Goal: Information Seeking & Learning: Learn about a topic

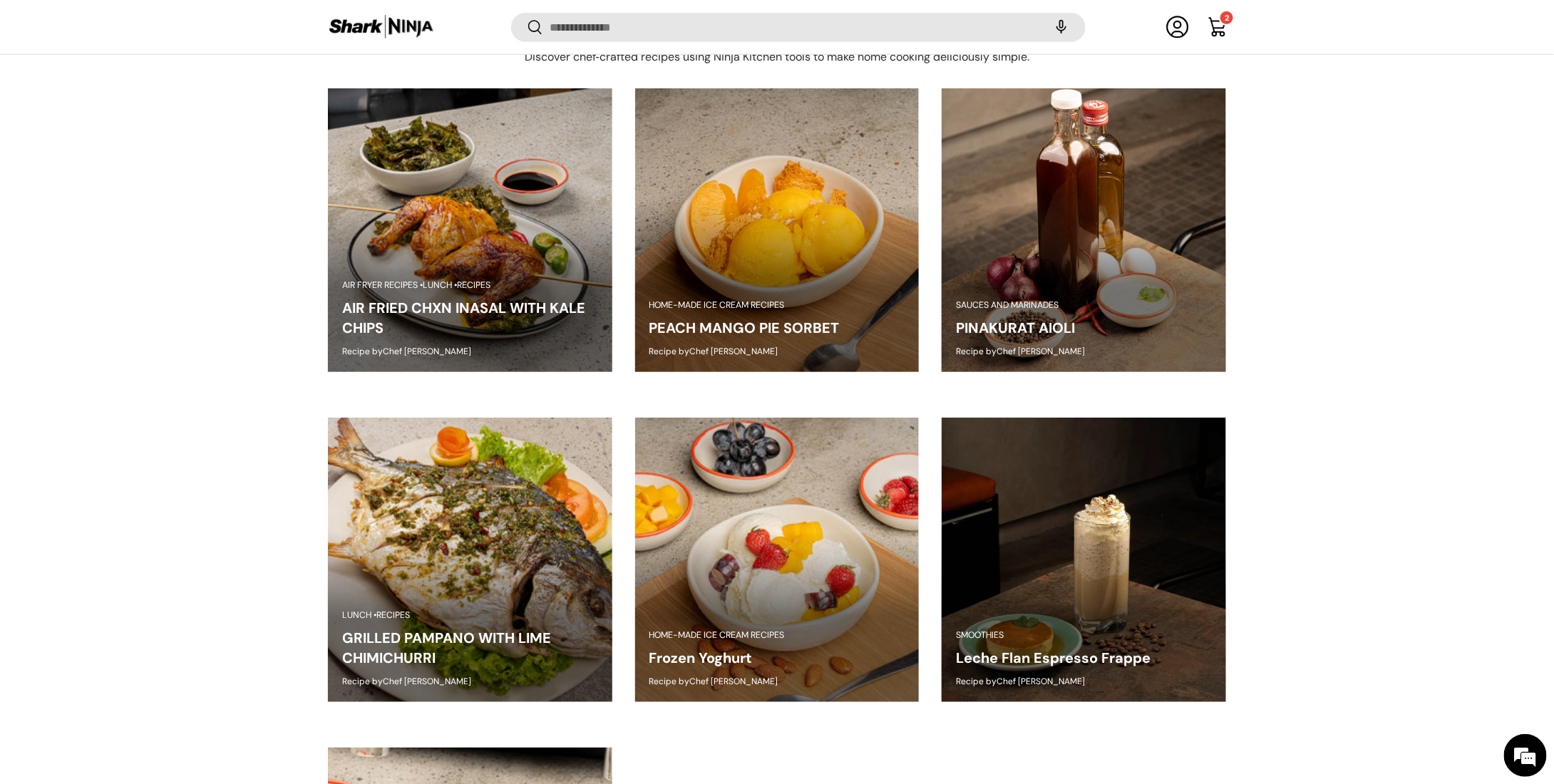
click at [1013, 658] on link "Leche Flan Espresso Frappe" at bounding box center [1053, 657] width 194 height 19
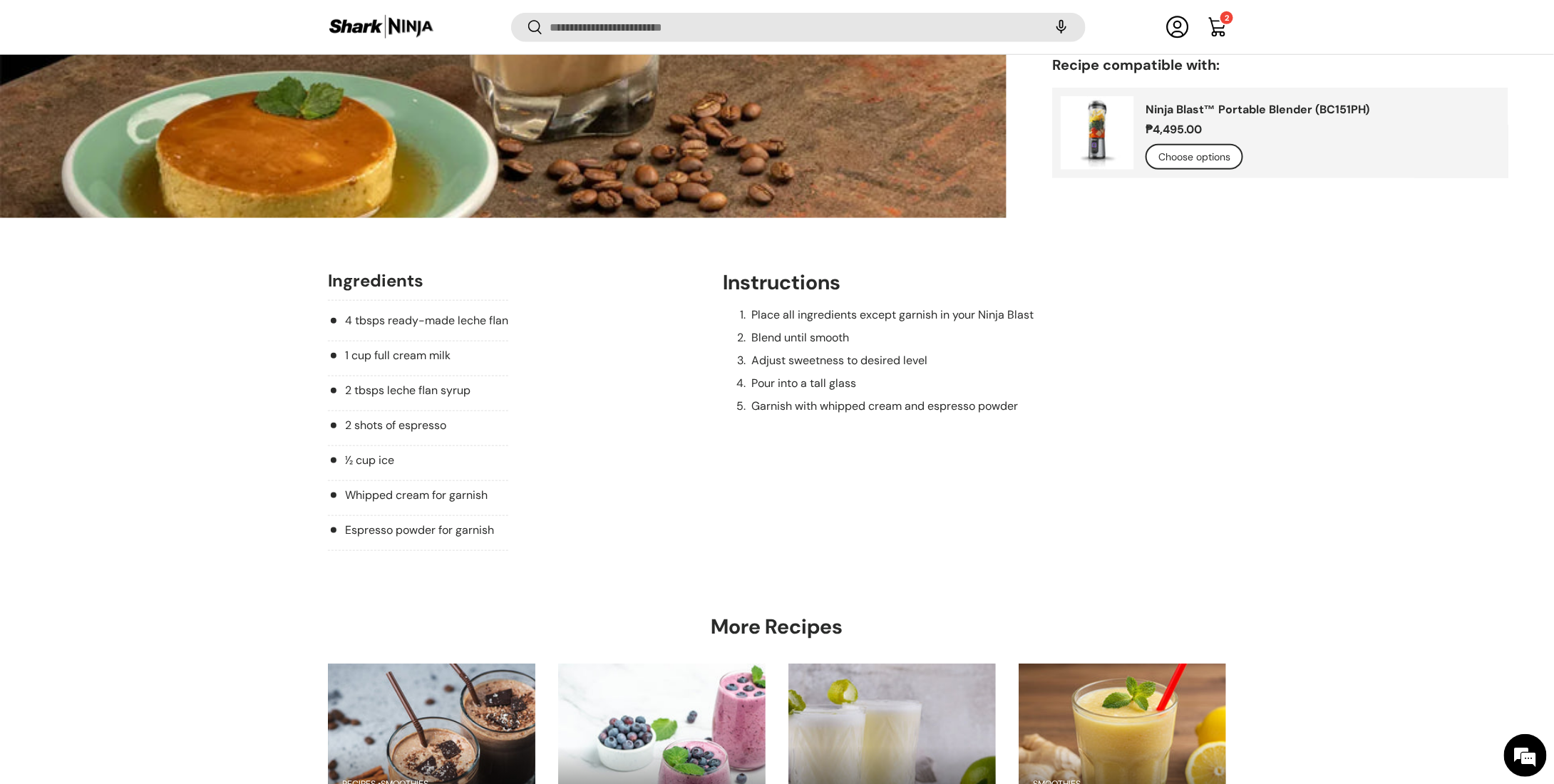
scroll to position [581, 0]
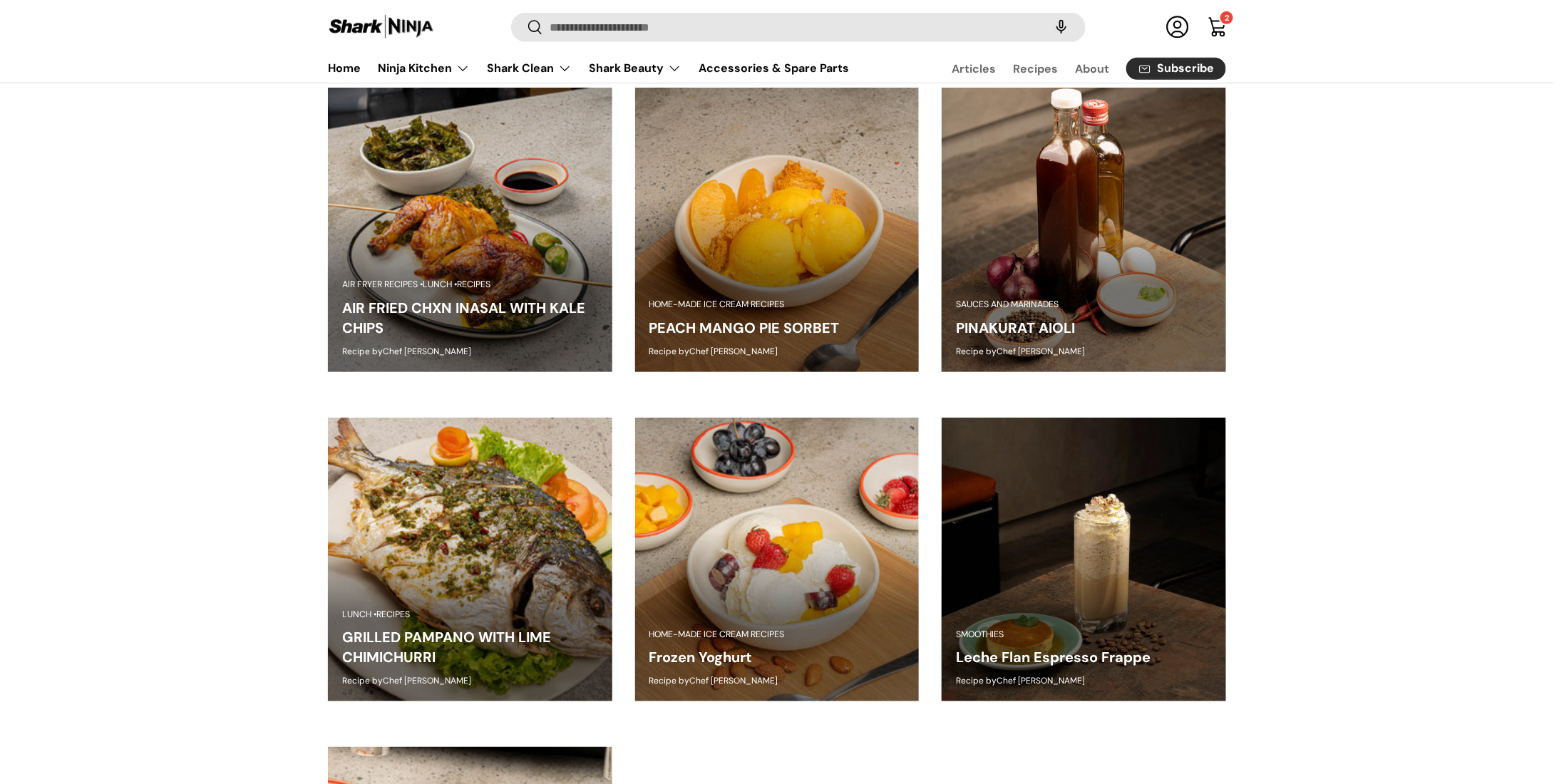
scroll to position [499, 0]
click at [401, 639] on link "GRILLED PAMPANO WITH LIME CHIMICHURRI" at bounding box center [447, 647] width 209 height 38
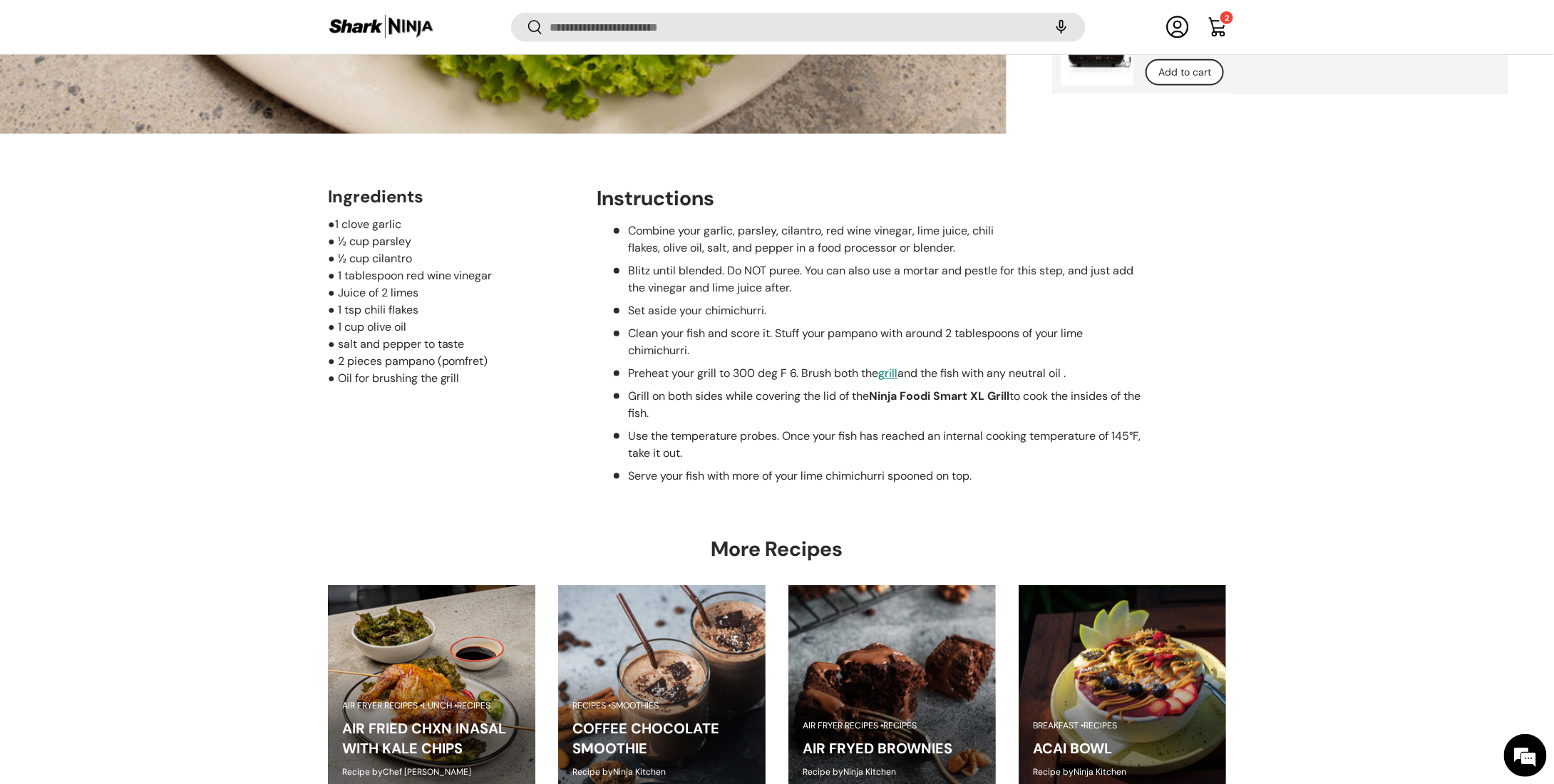
scroll to position [795, 0]
